Goal: Task Accomplishment & Management: Manage account settings

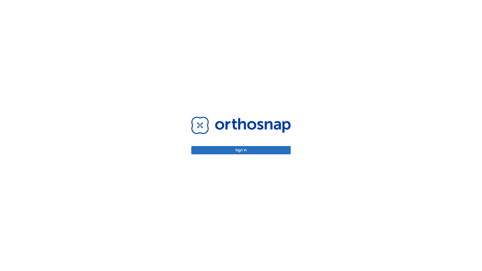
click at [241, 150] on button "Sign in" at bounding box center [240, 150] width 99 height 8
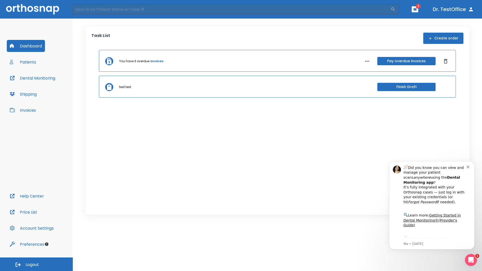
click at [36, 265] on span "Logout" at bounding box center [32, 265] width 13 height 6
